Goal: Task Accomplishment & Management: Manage account settings

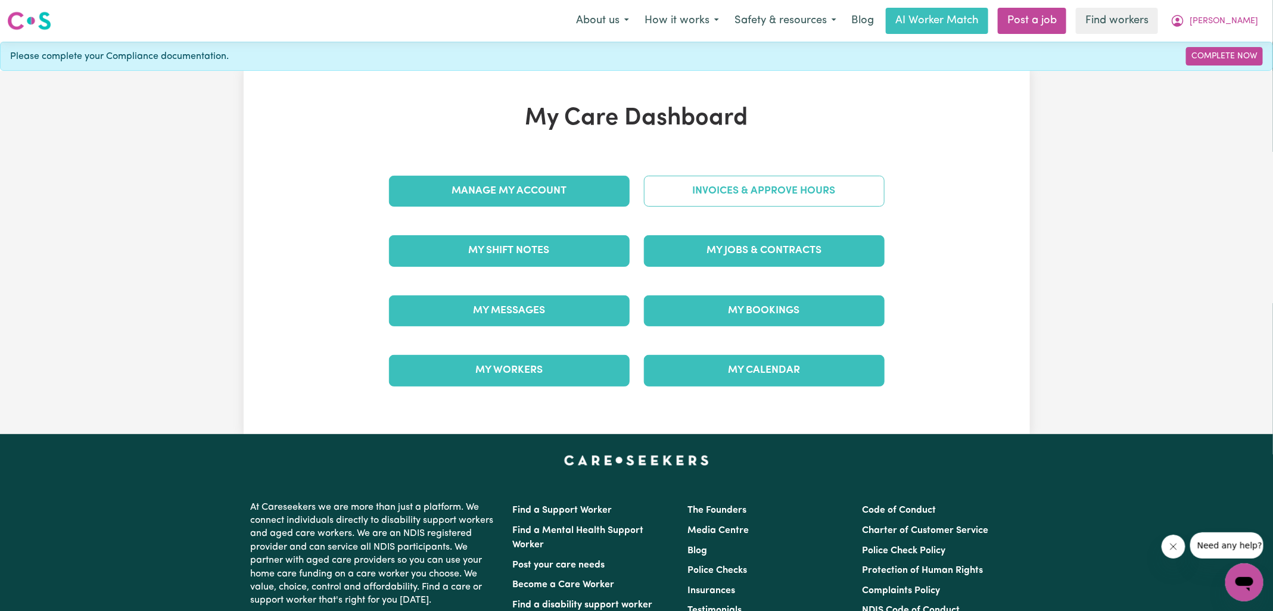
click at [724, 198] on link "Invoices & Approve Hours" at bounding box center [764, 191] width 241 height 31
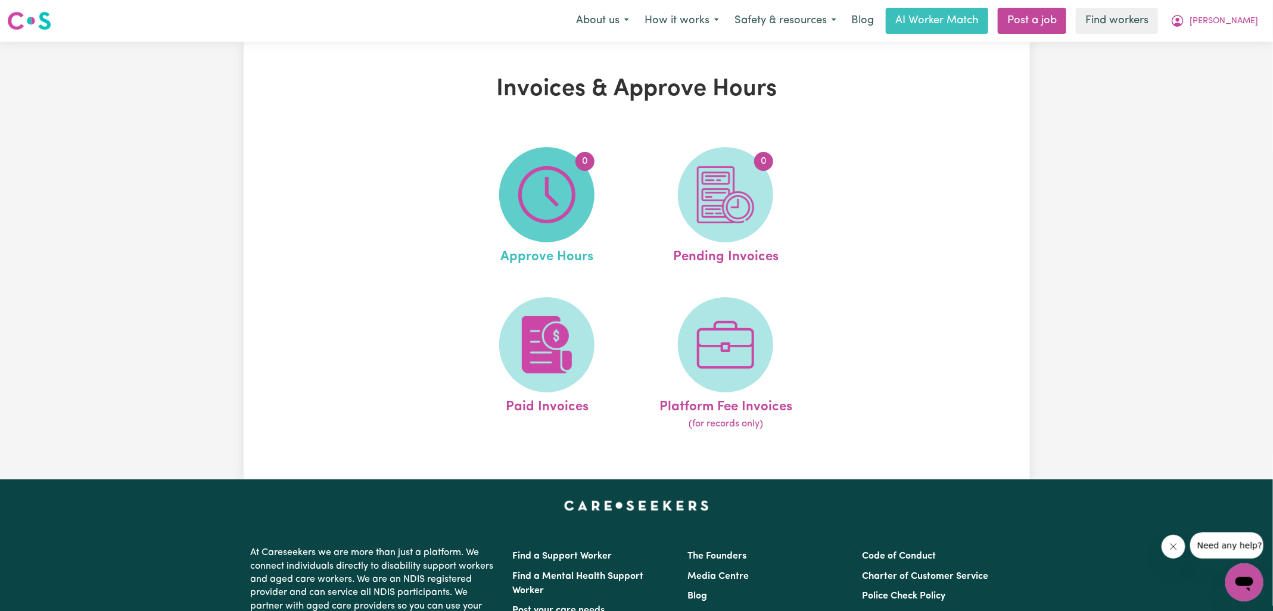
click at [556, 198] on img at bounding box center [546, 194] width 57 height 57
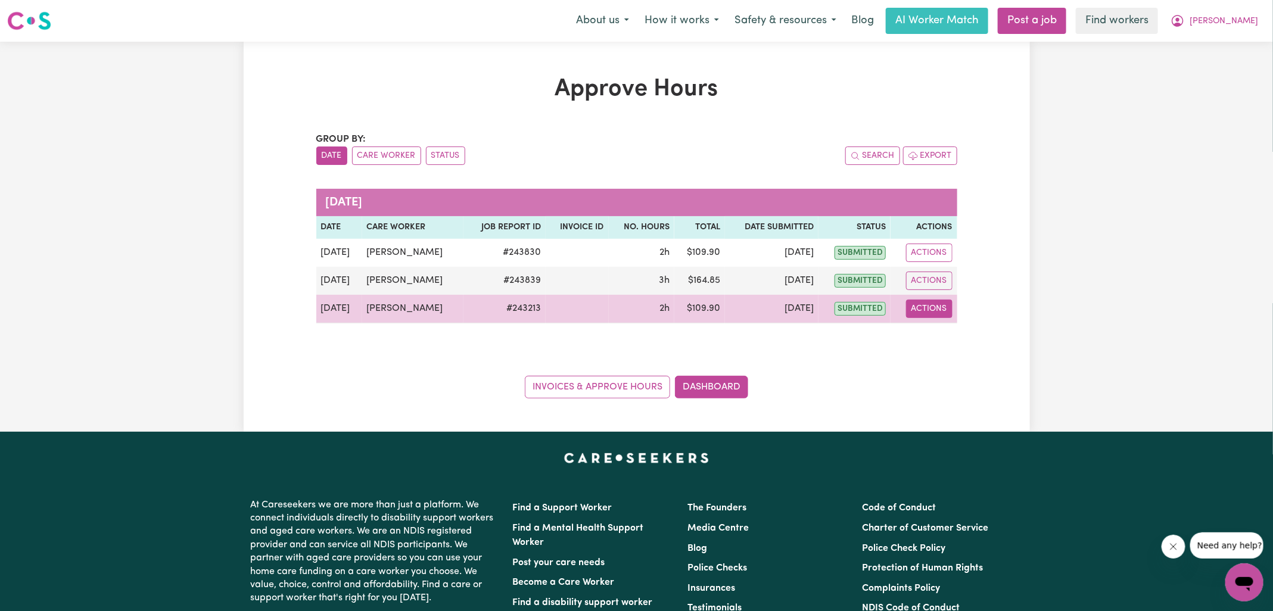
click at [928, 306] on button "Actions" at bounding box center [929, 309] width 46 height 18
click at [954, 328] on link "View Job Report" at bounding box center [956, 336] width 102 height 24
select select "pm"
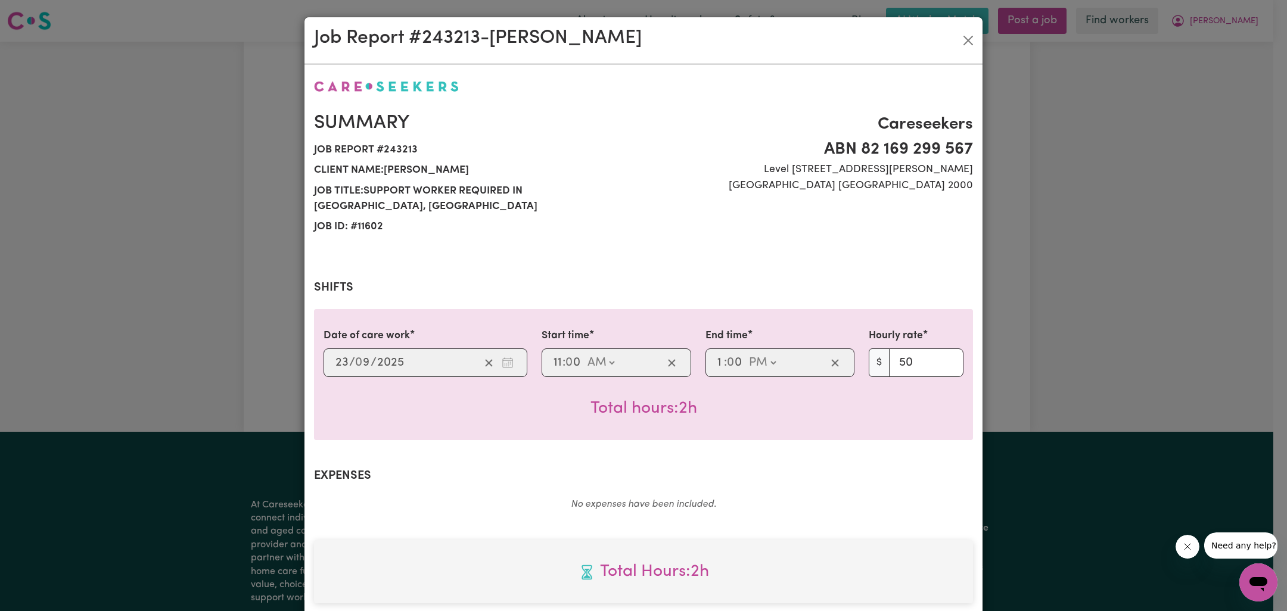
scroll to position [306, 0]
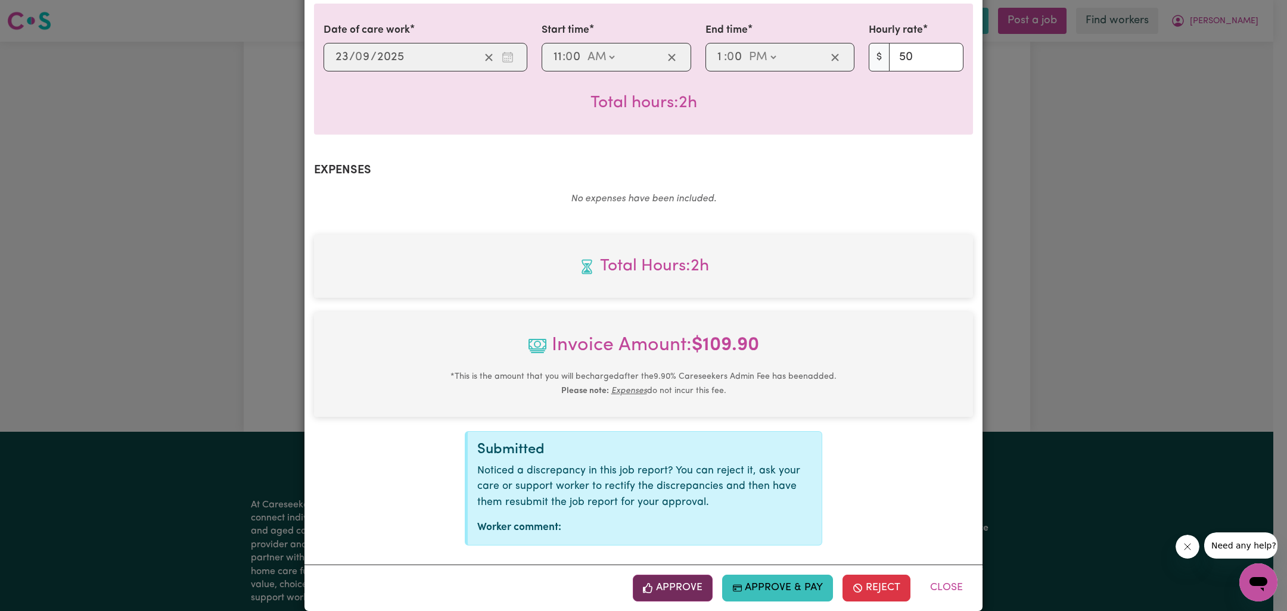
click at [663, 577] on button "Approve" at bounding box center [673, 588] width 80 height 26
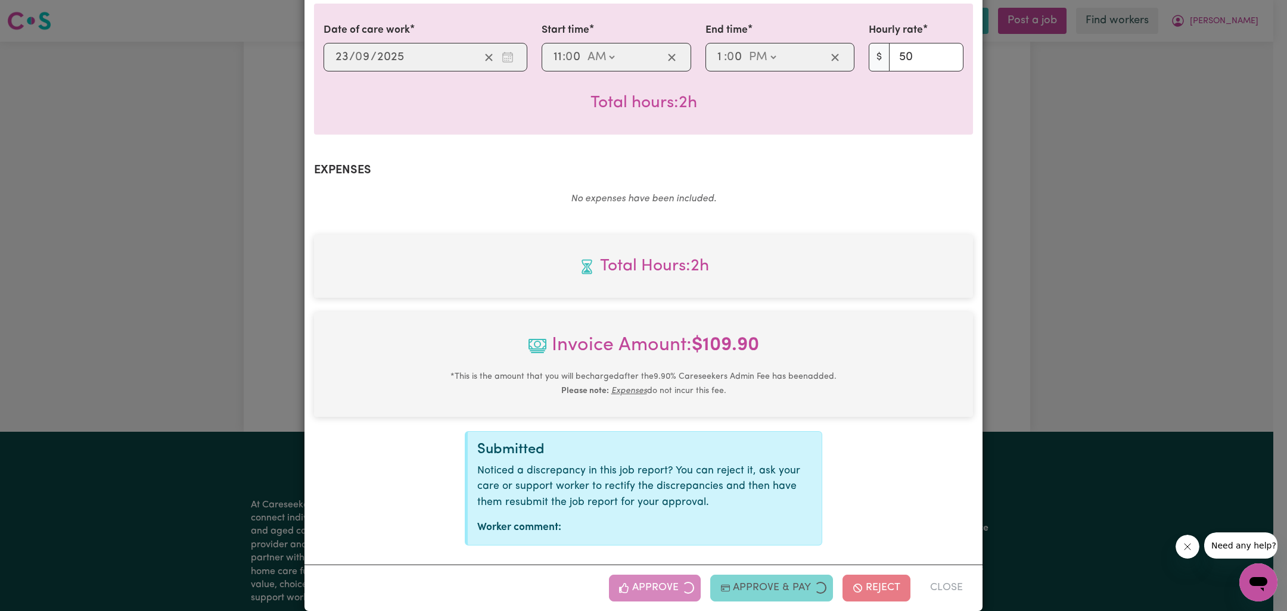
click at [1039, 380] on div "Job Report # 243213 - [PERSON_NAME] Summary Job report # 243213 Client name: [P…" at bounding box center [643, 305] width 1287 height 611
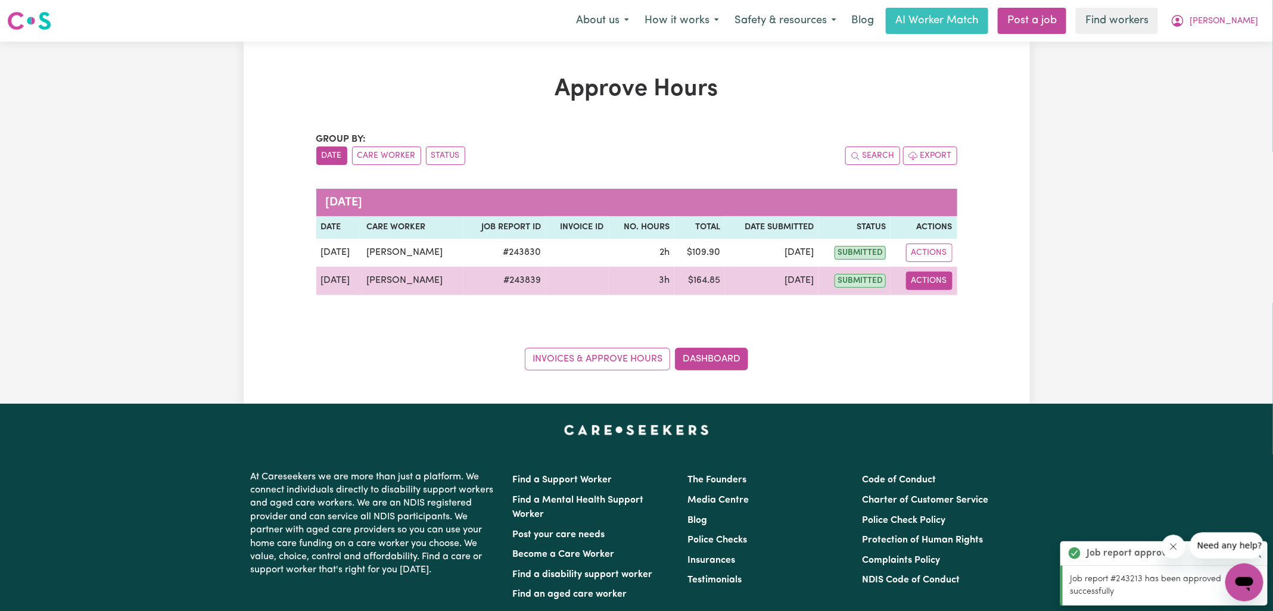
click at [929, 284] on button "Actions" at bounding box center [929, 281] width 46 height 18
click at [949, 304] on link "View Job Report" at bounding box center [956, 308] width 102 height 24
select select "pm"
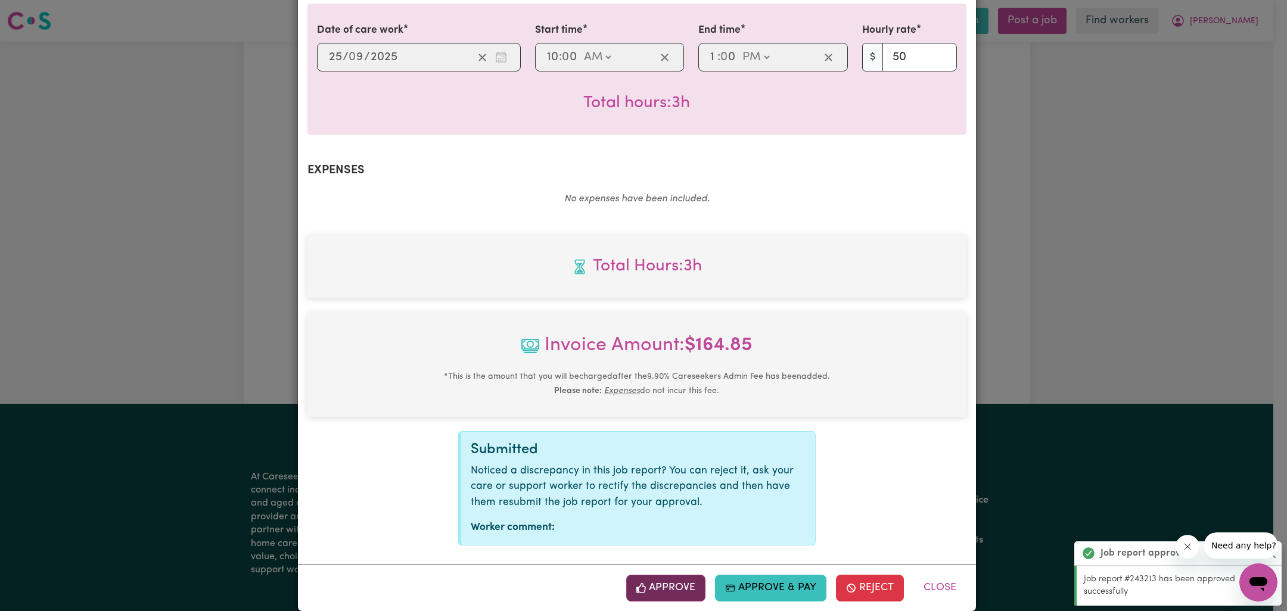
click at [679, 577] on button "Approve" at bounding box center [666, 588] width 80 height 26
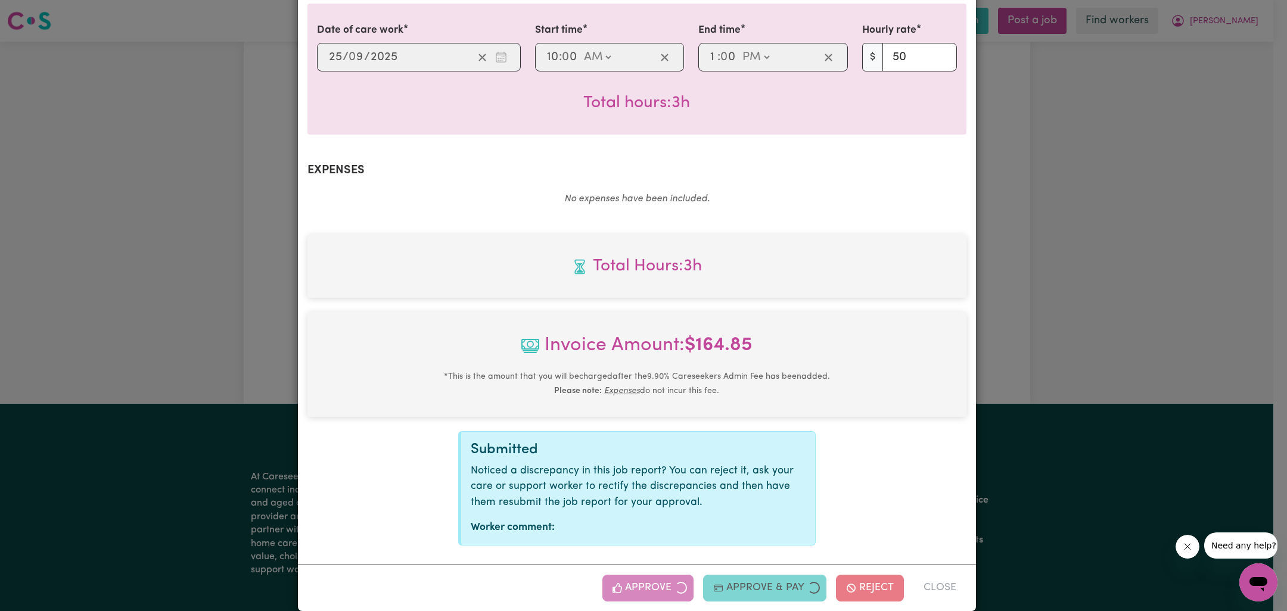
click at [1031, 356] on div "Job Report # 243839 - [PERSON_NAME] Summary Job report # 243839 Client name: [P…" at bounding box center [643, 305] width 1287 height 611
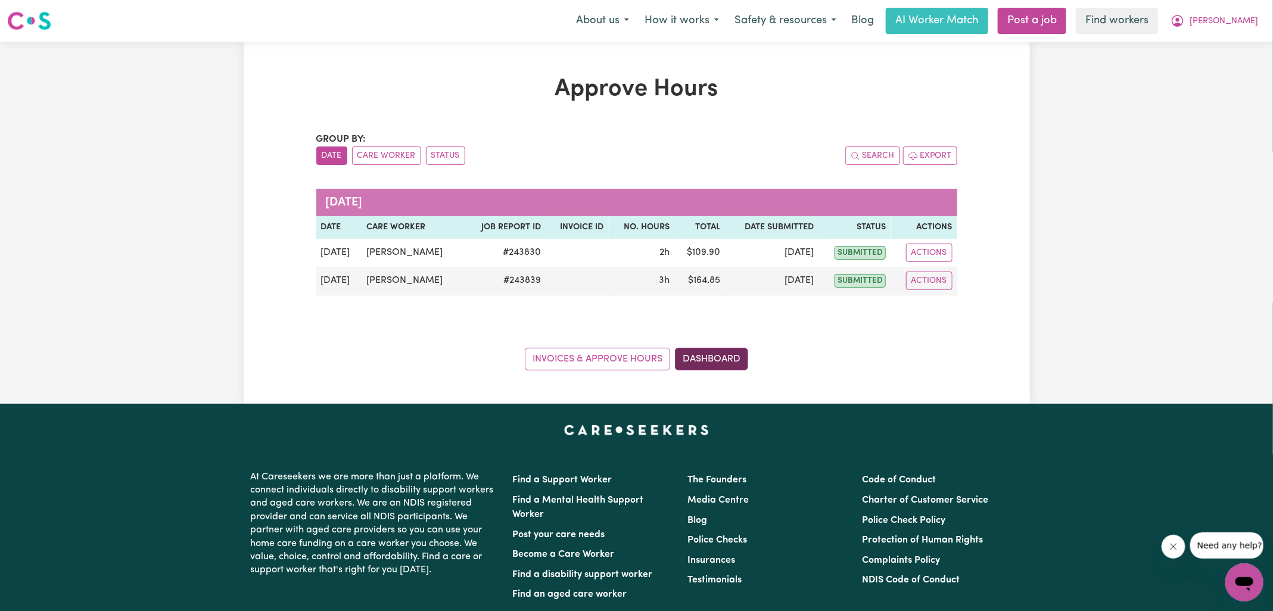
click at [689, 356] on link "Dashboard" at bounding box center [711, 359] width 73 height 23
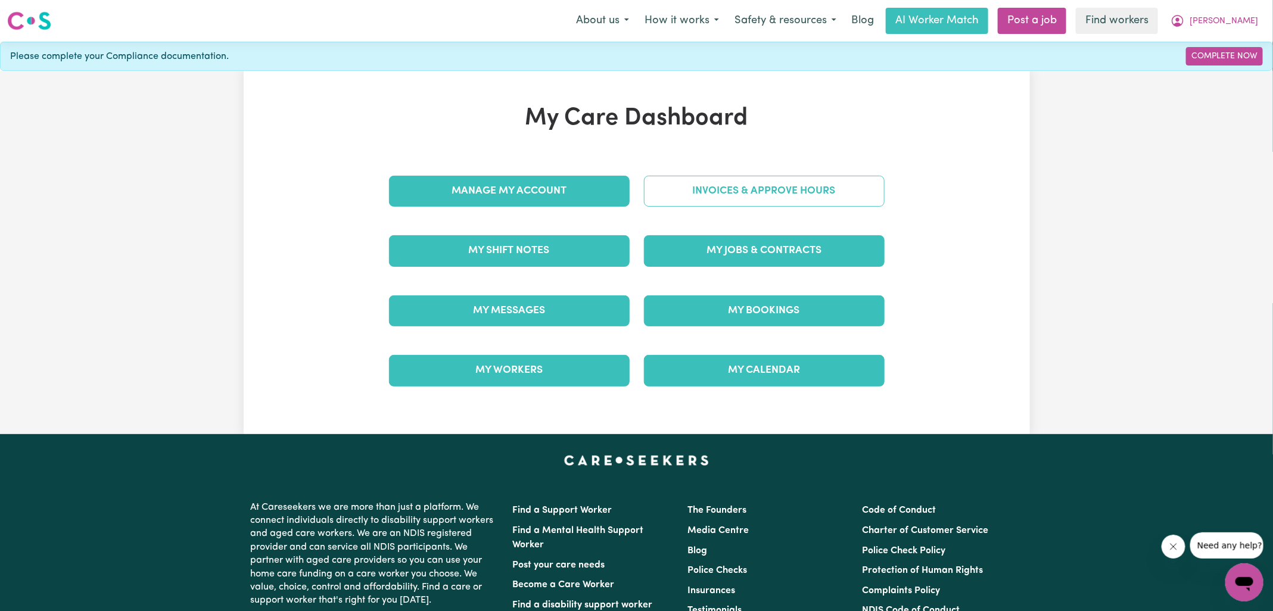
click at [723, 185] on link "Invoices & Approve Hours" at bounding box center [764, 191] width 241 height 31
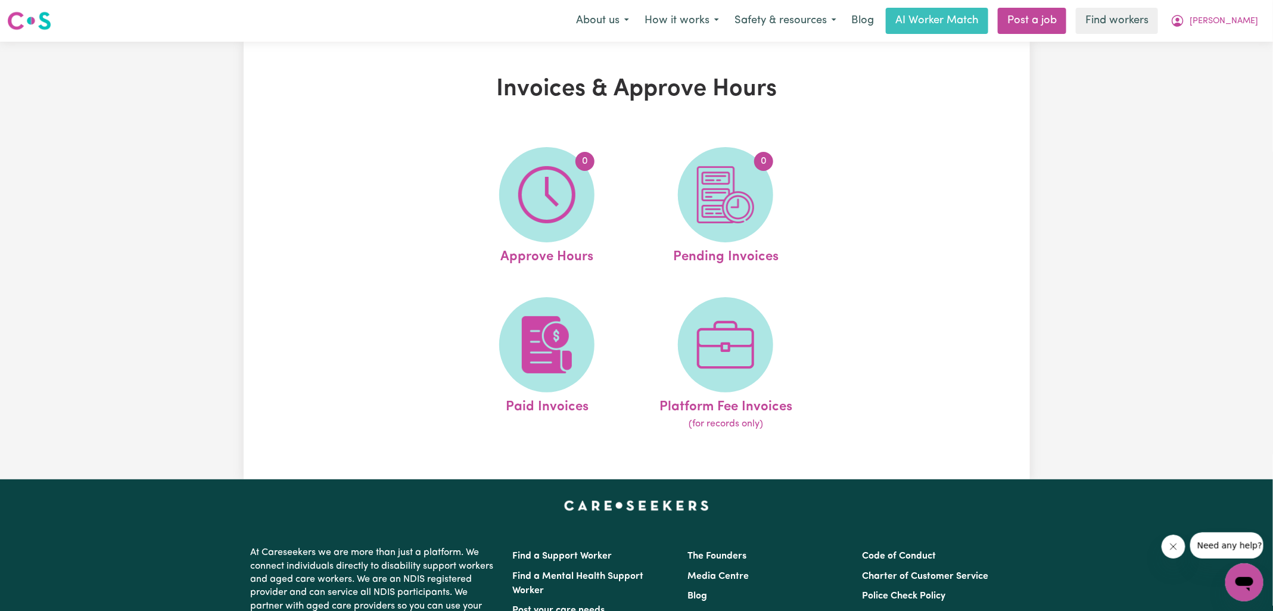
click at [731, 208] on img at bounding box center [725, 194] width 57 height 57
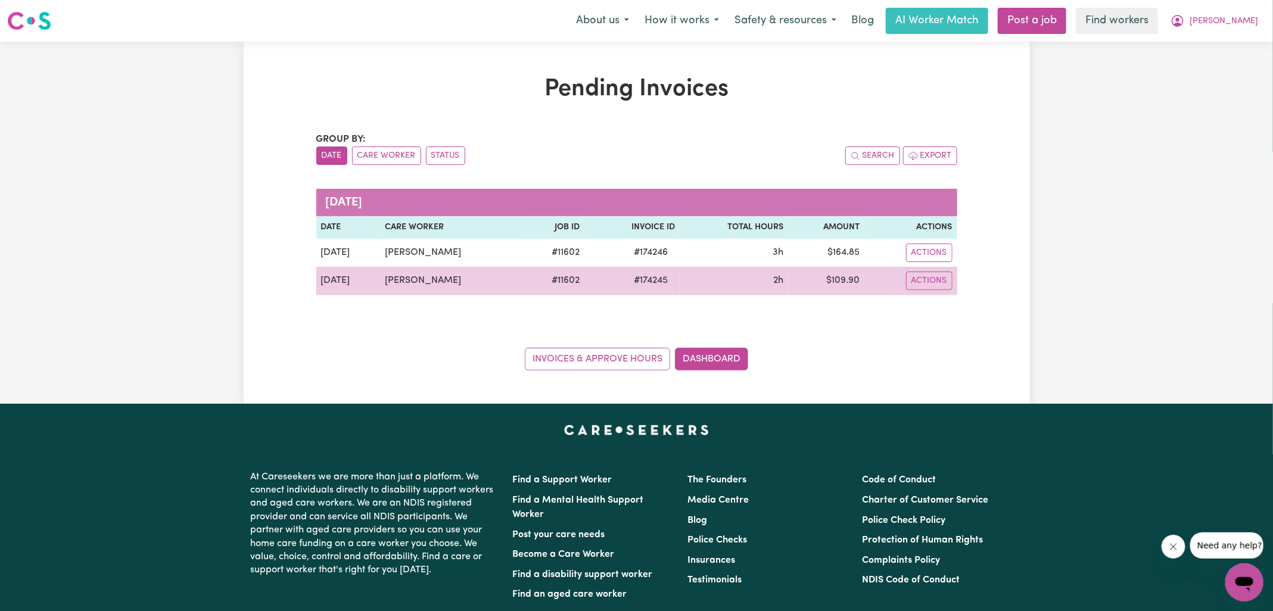
click at [652, 276] on span "# 174245" at bounding box center [651, 280] width 48 height 14
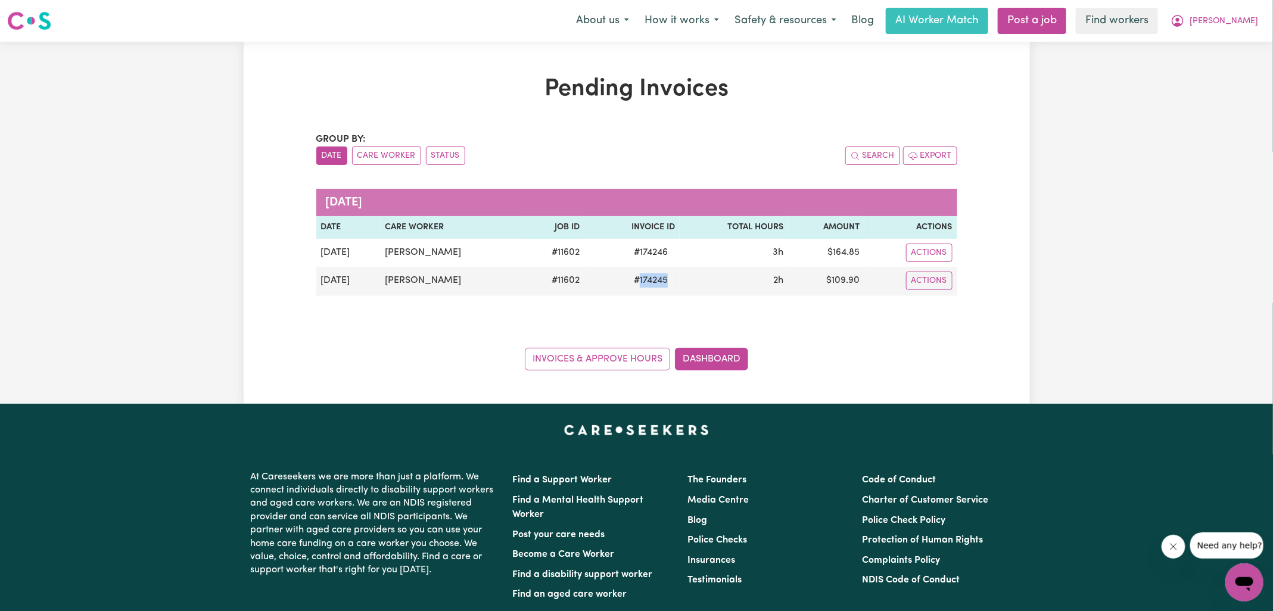
copy span "174245"
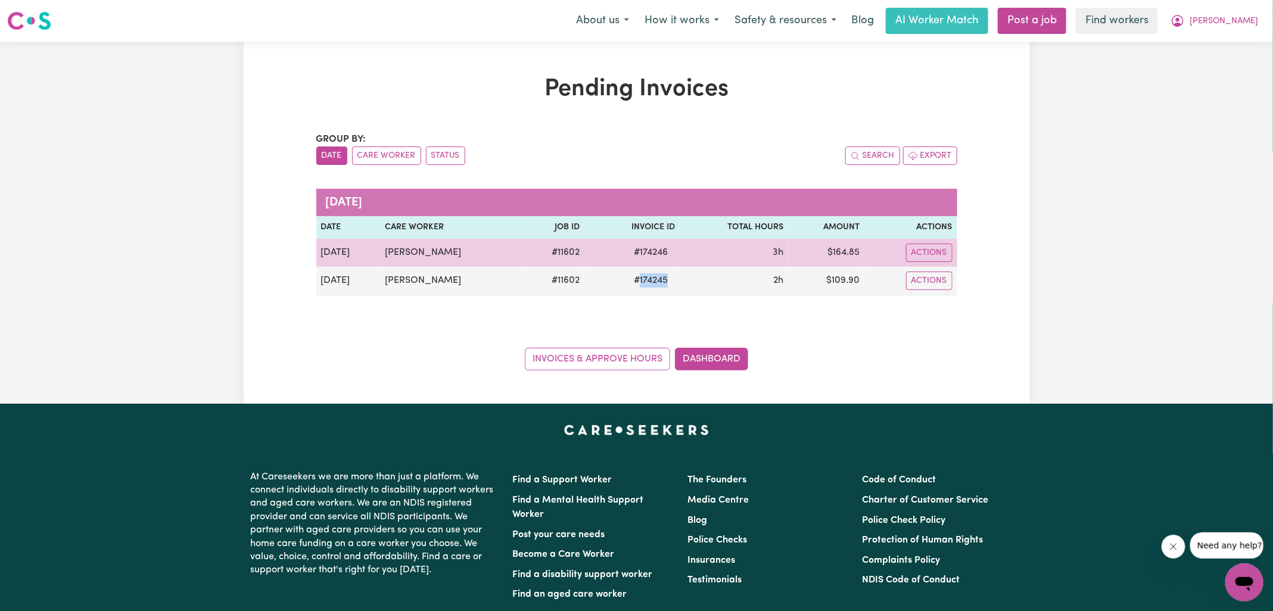
click at [662, 251] on span "# 174246" at bounding box center [651, 252] width 48 height 14
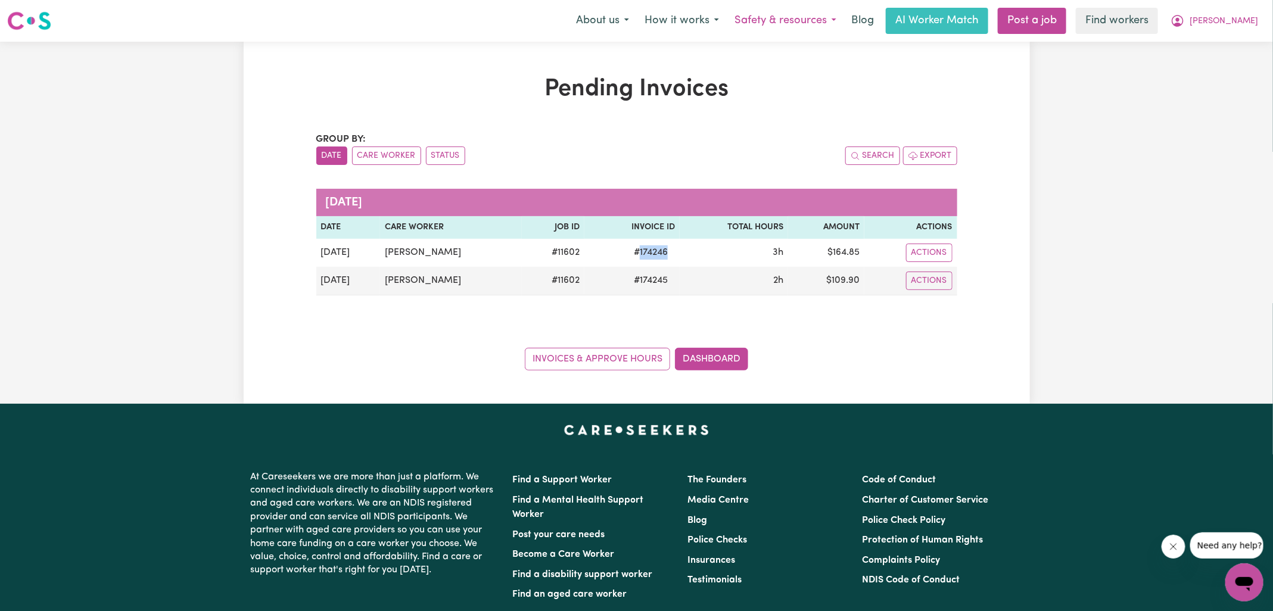
copy span "174246"
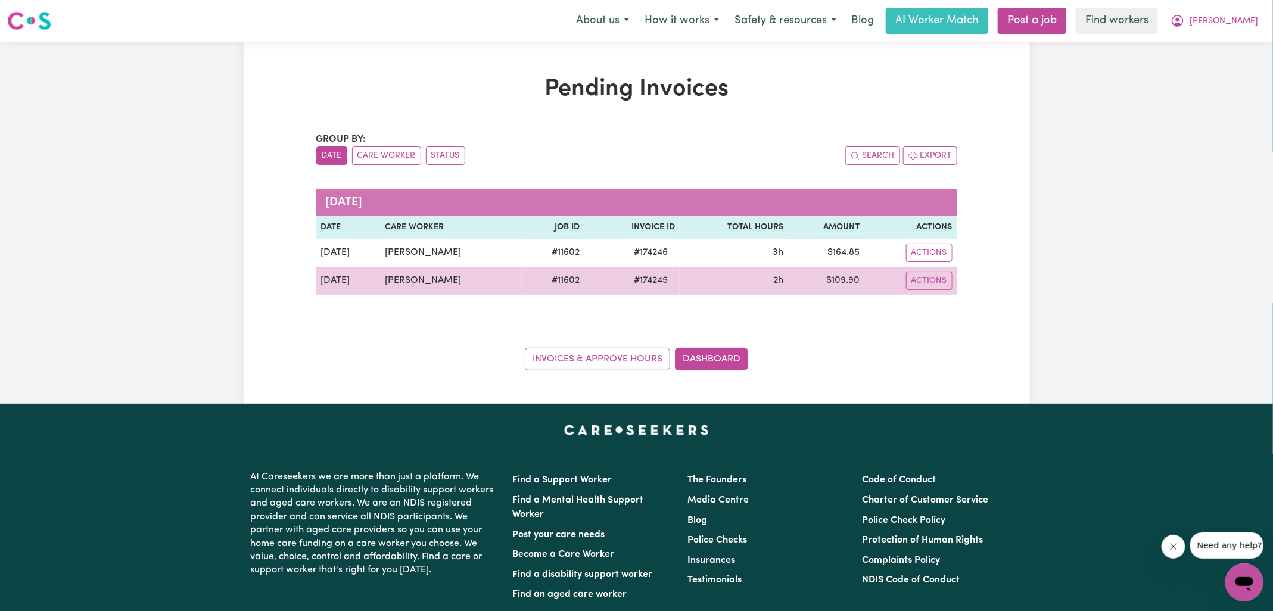
click at [846, 276] on td "$ 109.90" at bounding box center [826, 281] width 76 height 29
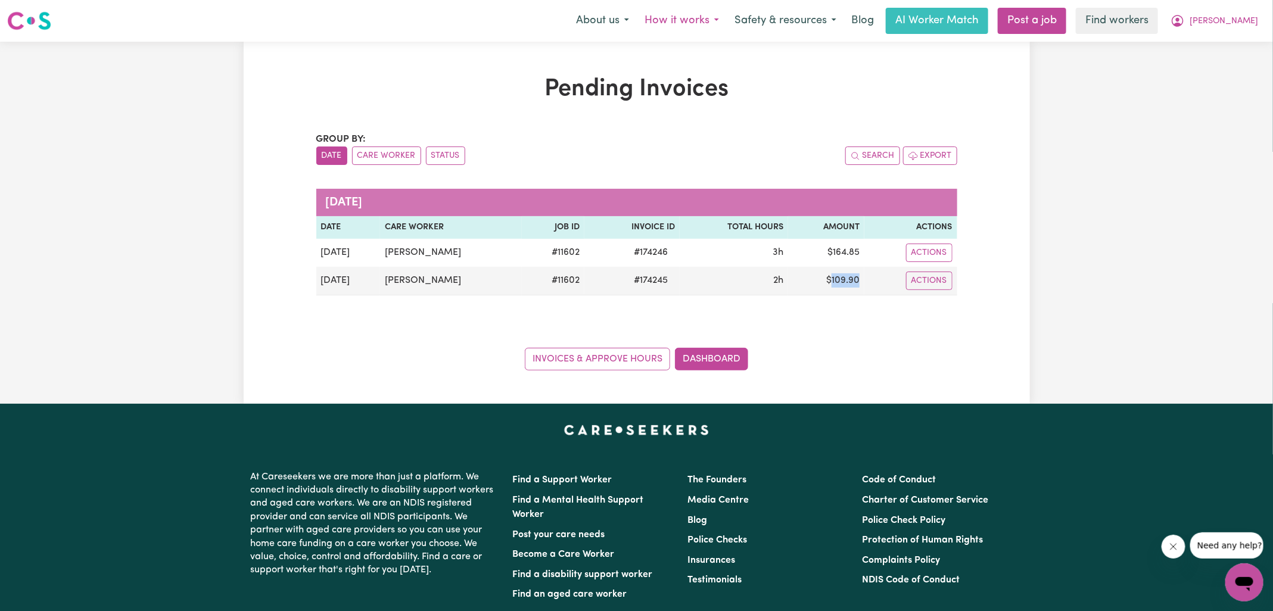
copy td "109.90"
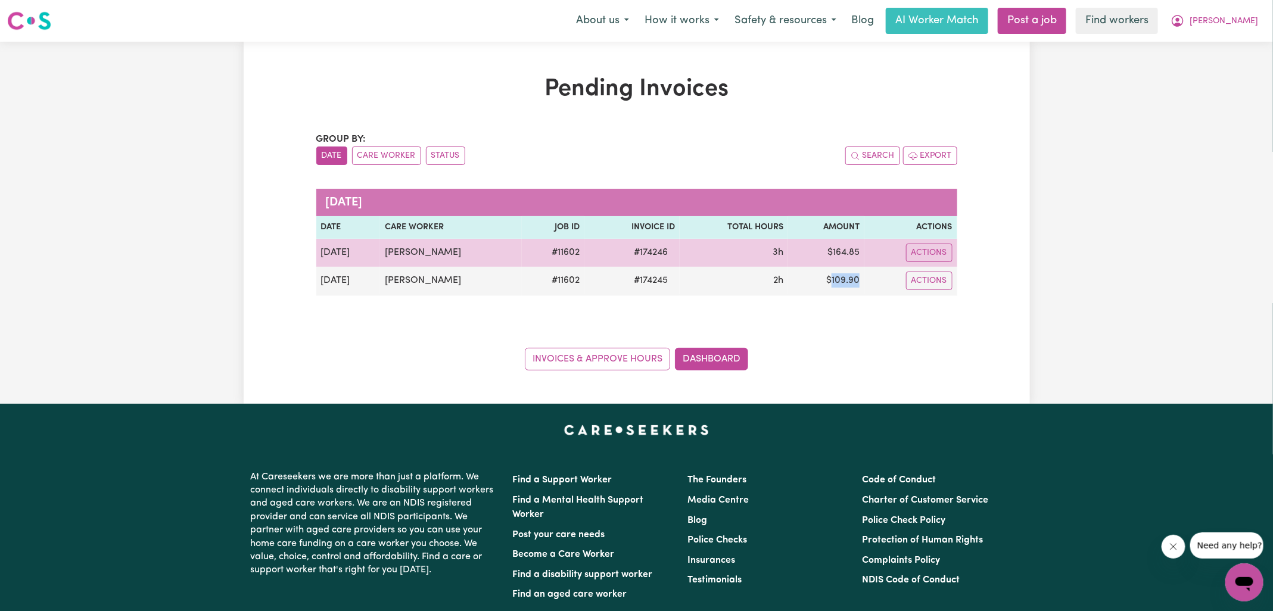
click at [852, 248] on td "$ 164.85" at bounding box center [826, 253] width 76 height 28
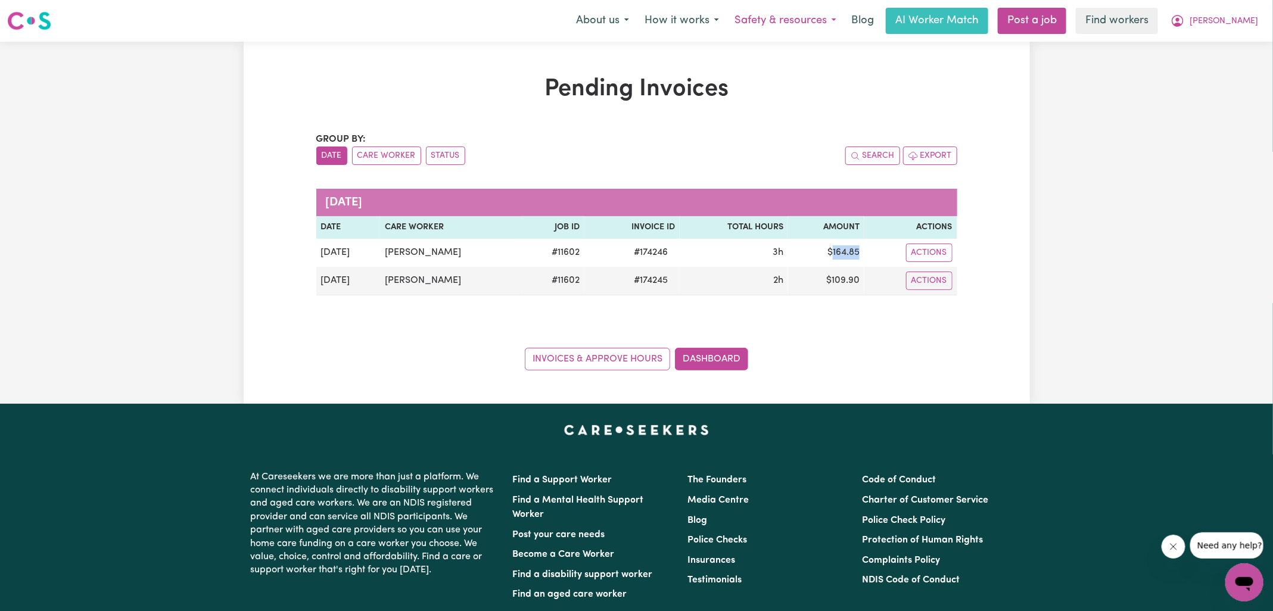
copy td "164.85"
click at [1185, 18] on icon "My Account" at bounding box center [1178, 21] width 14 height 14
click at [1216, 67] on link "Logout" at bounding box center [1218, 68] width 94 height 23
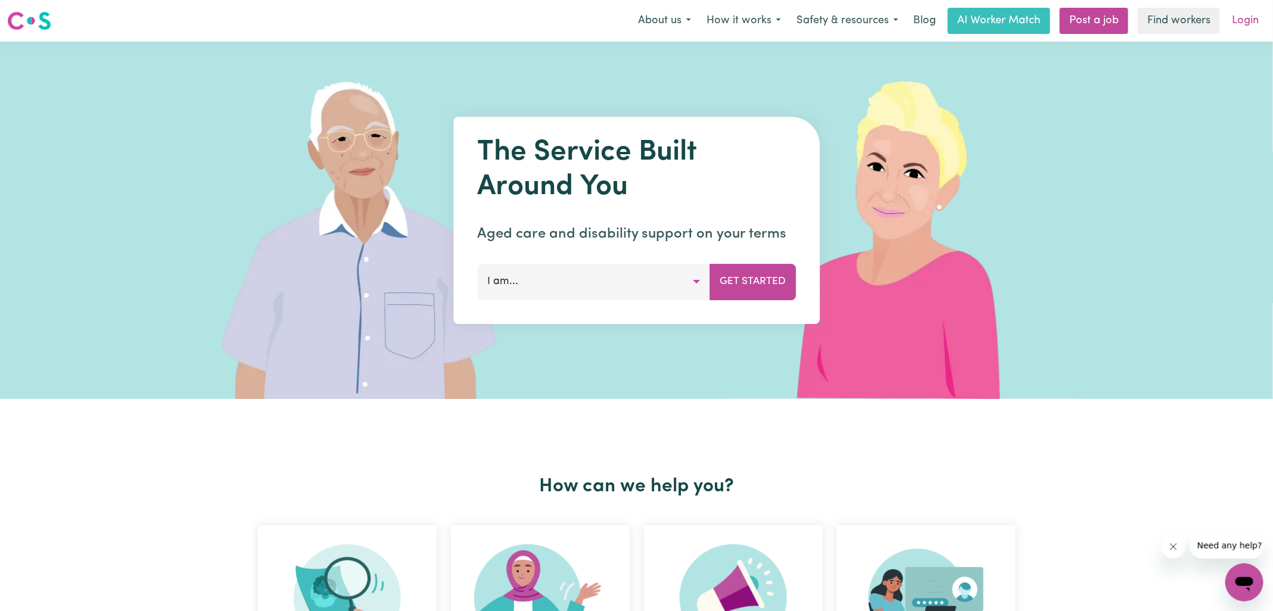
click at [1237, 29] on link "Login" at bounding box center [1245, 21] width 41 height 26
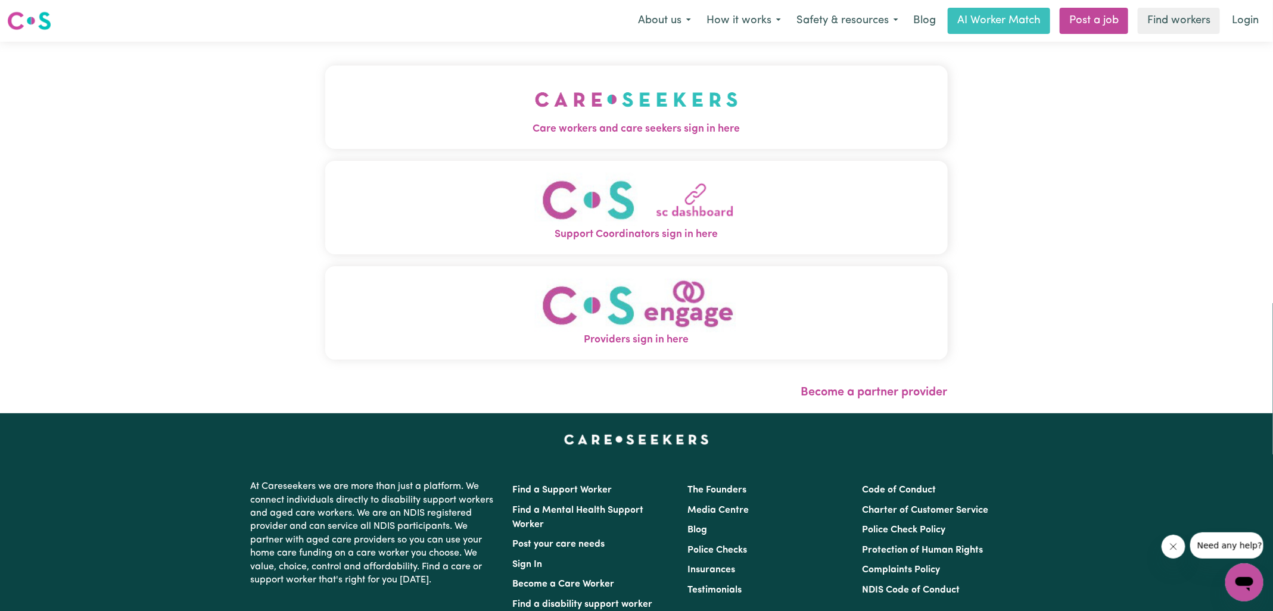
click at [628, 101] on img "Care workers and care seekers sign in here" at bounding box center [636, 99] width 203 height 44
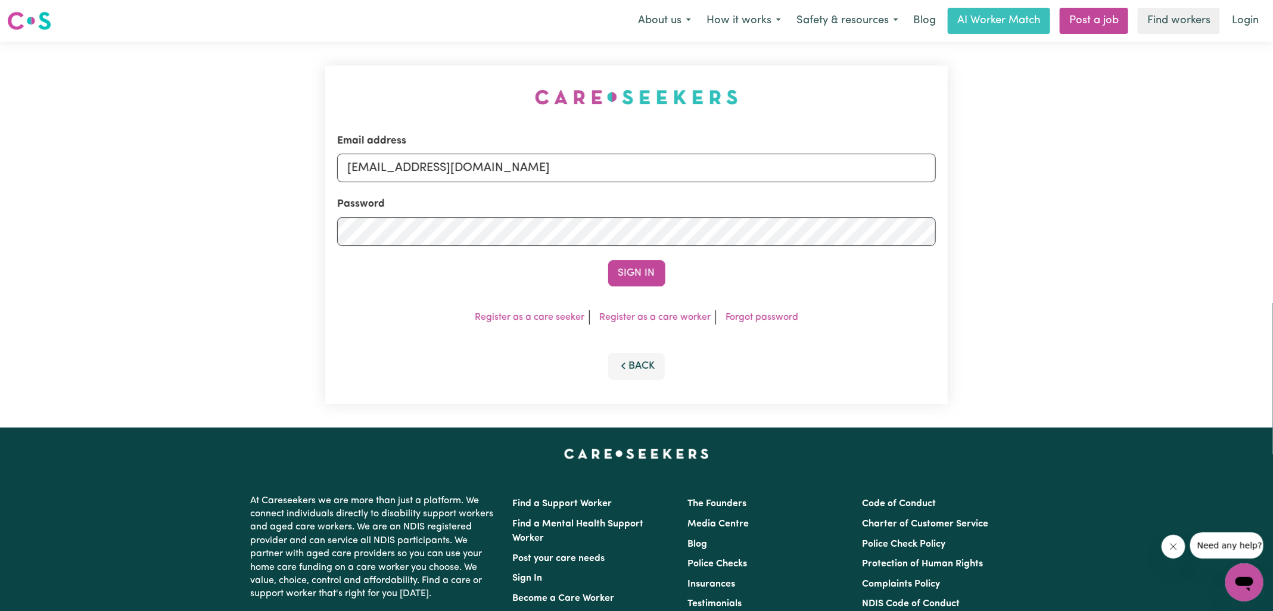
click at [478, 67] on div "Email address [EMAIL_ADDRESS][DOMAIN_NAME] Password Sign In Register as a care …" at bounding box center [636, 235] width 637 height 386
drag, startPoint x: 410, startPoint y: 166, endPoint x: 1154, endPoint y: 197, distance: 744.1
click at [1154, 197] on div "Email address [EMAIL_ADDRESS][DOMAIN_NAME] Password Sign In Register as a care …" at bounding box center [636, 235] width 1273 height 386
type input "[EMAIL_ADDRESS][DOMAIN_NAME]"
click at [608, 260] on button "Sign In" at bounding box center [636, 273] width 57 height 26
